Goal: Information Seeking & Learning: Learn about a topic

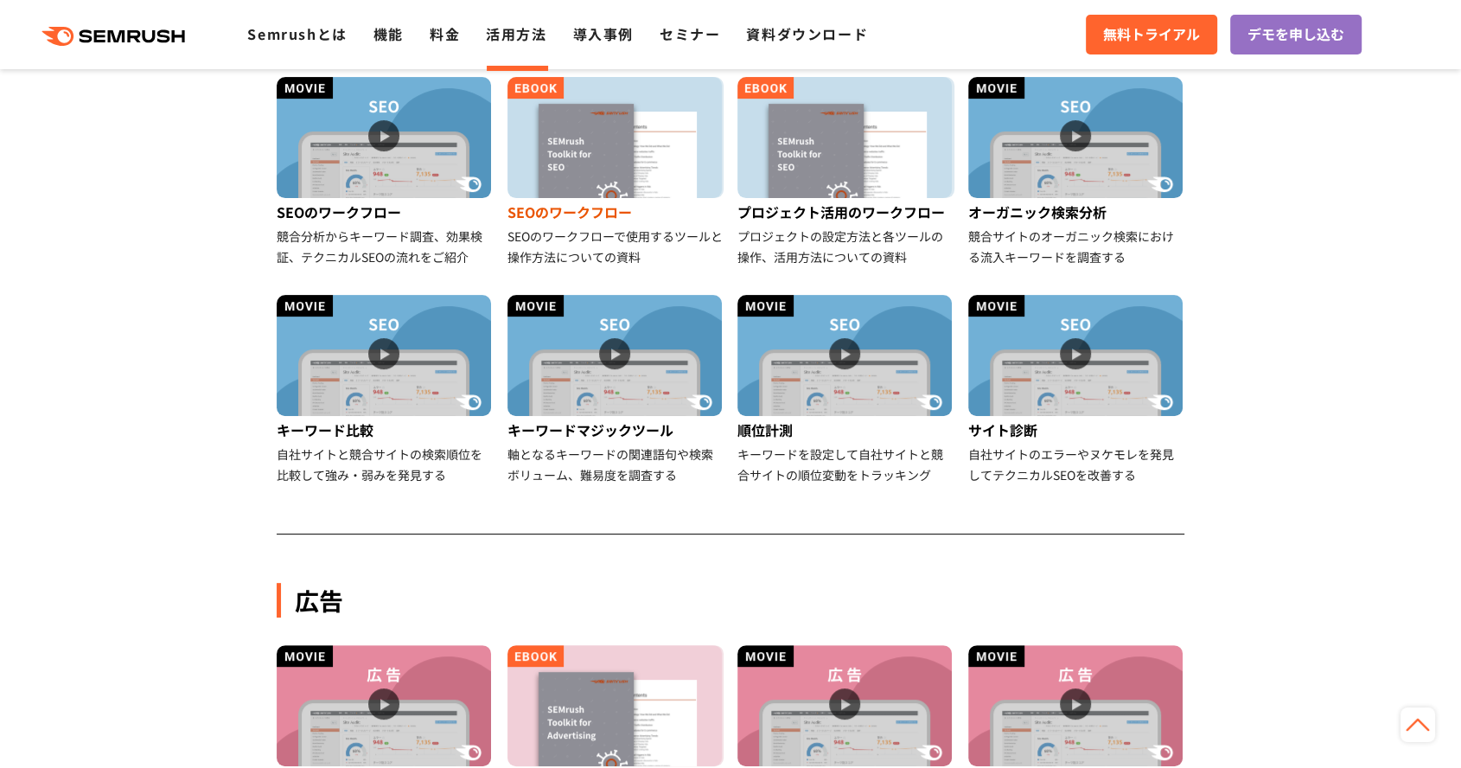
click at [598, 182] on img at bounding box center [615, 137] width 214 height 121
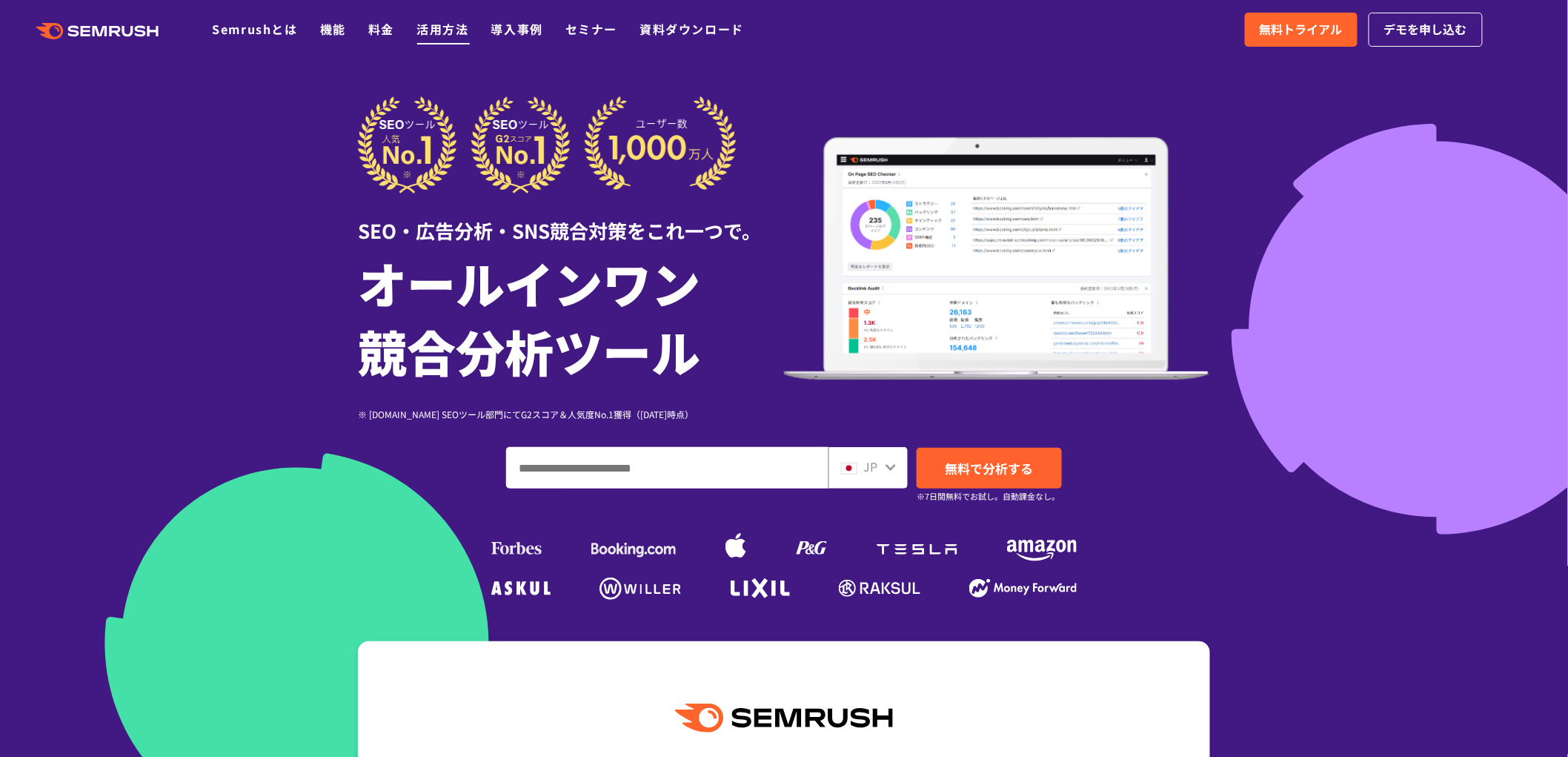
click at [433, 22] on link "活用方法" at bounding box center [442, 28] width 52 height 18
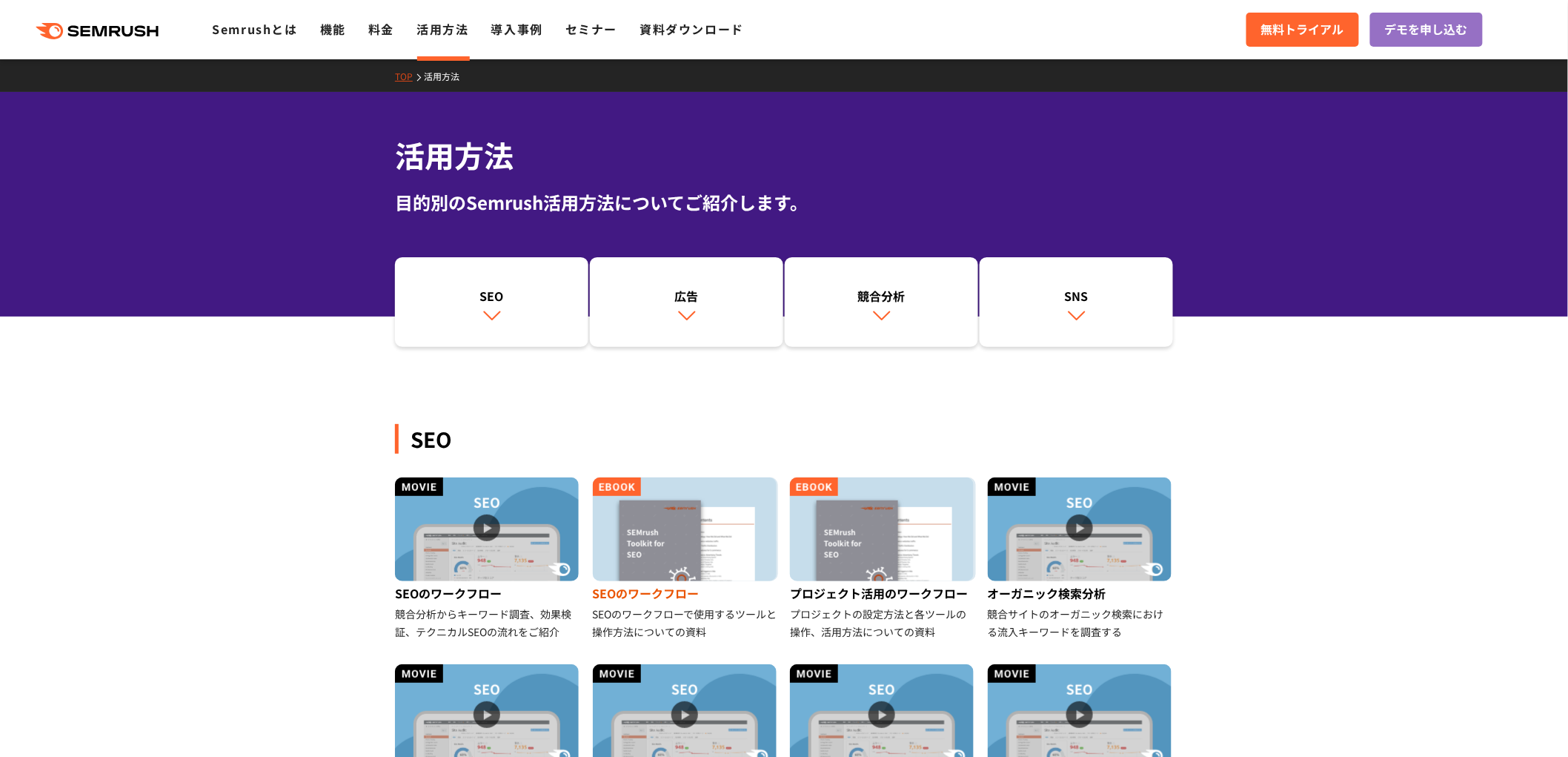
click at [686, 544] on img at bounding box center [685, 529] width 183 height 104
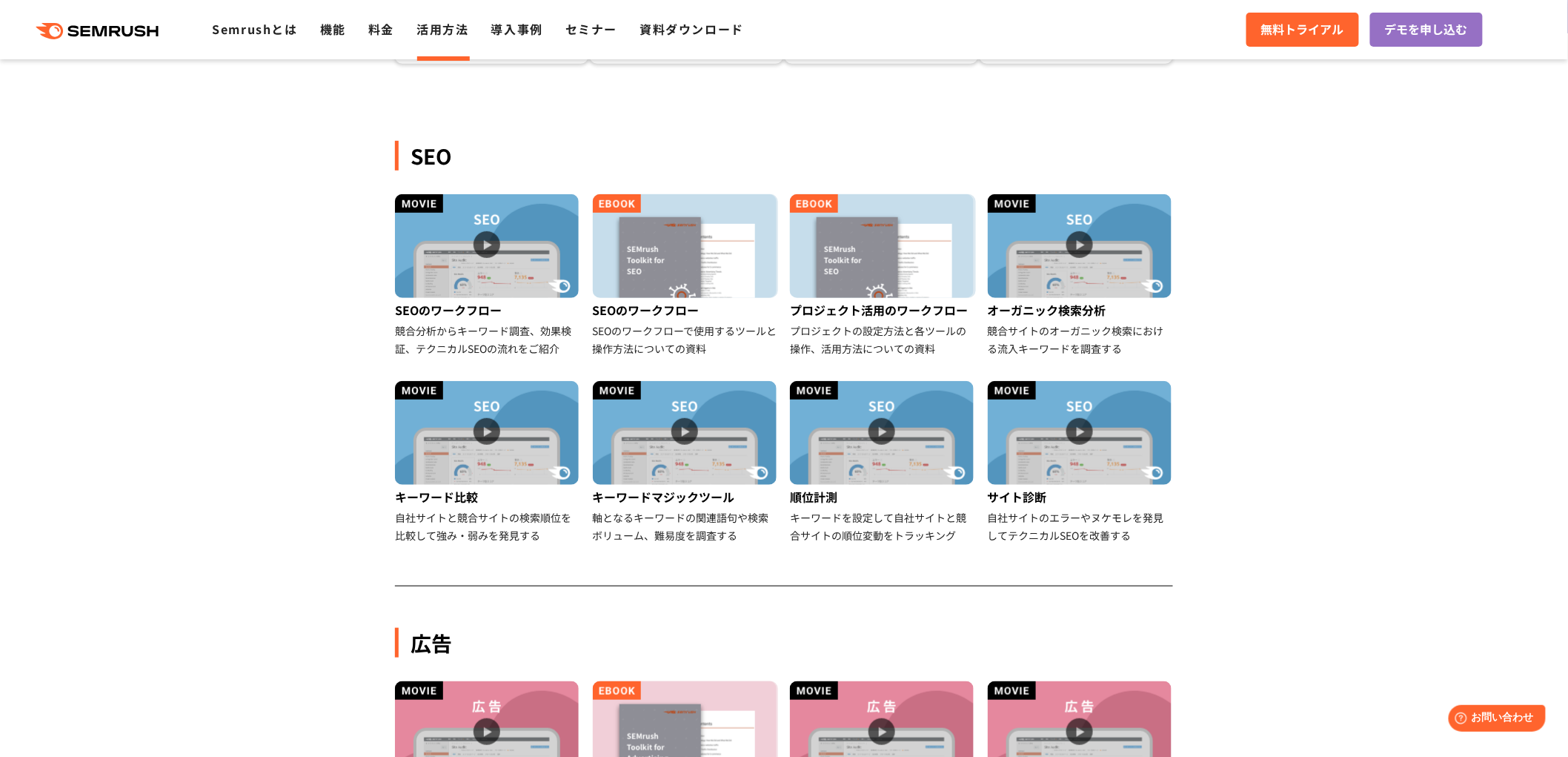
scroll to position [550, 0]
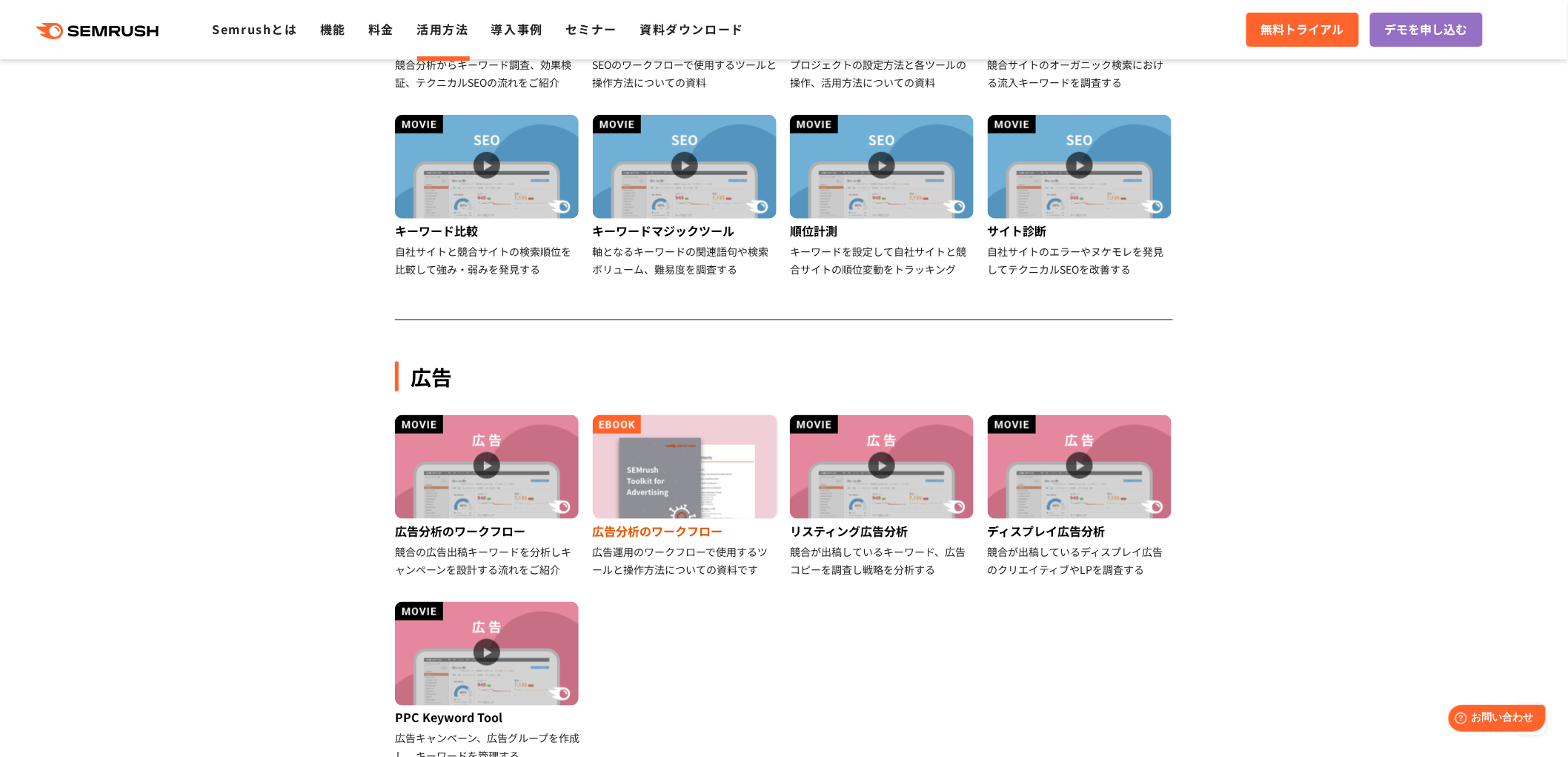
click at [654, 495] on img at bounding box center [685, 466] width 183 height 104
